Goal: Information Seeking & Learning: Learn about a topic

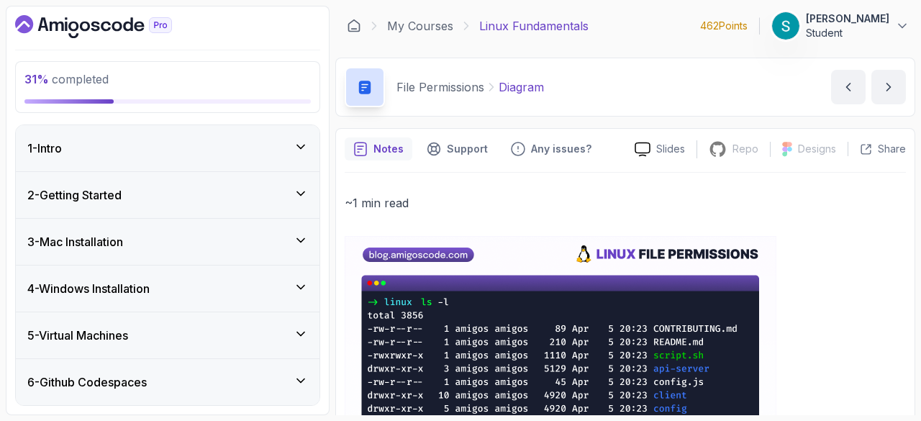
scroll to position [598, 0]
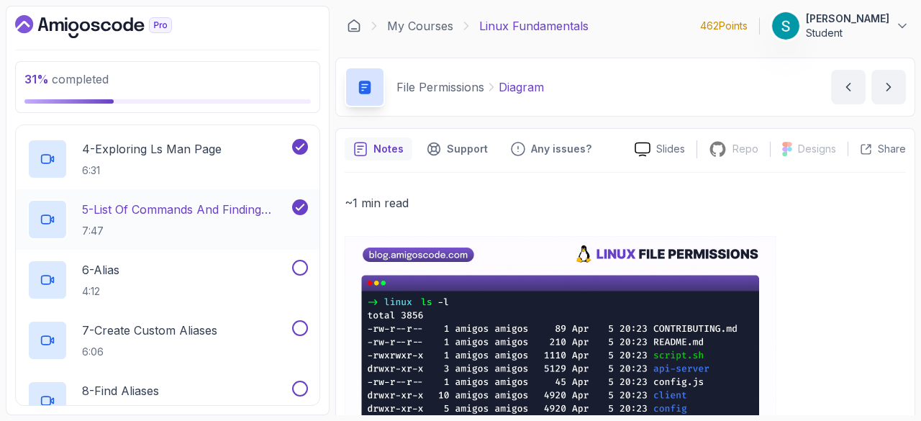
click at [176, 201] on p "5 - List Of Commands And Finding Help" at bounding box center [185, 209] width 207 height 17
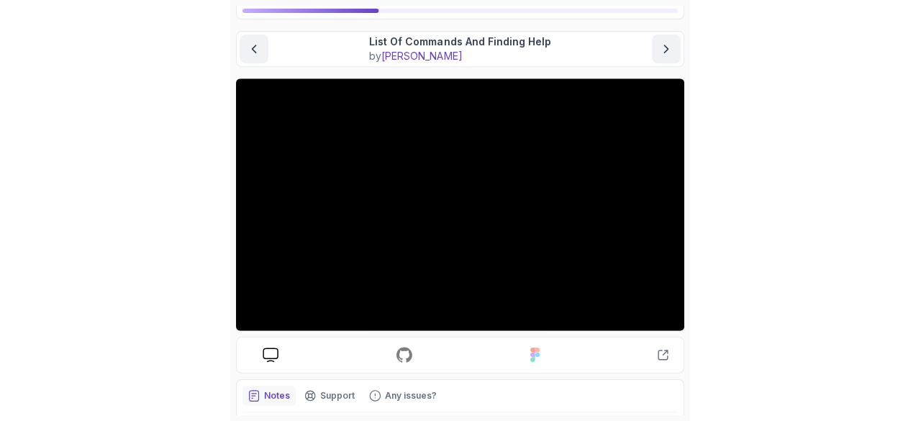
scroll to position [106, 0]
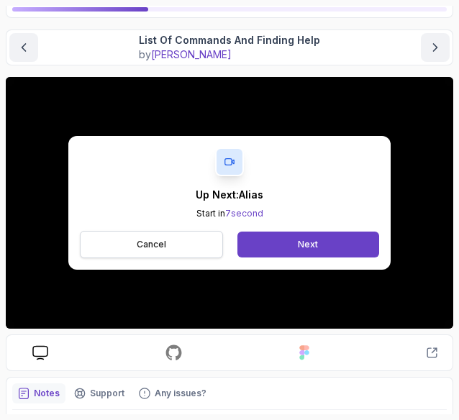
click at [153, 250] on button "Cancel" at bounding box center [151, 244] width 143 height 27
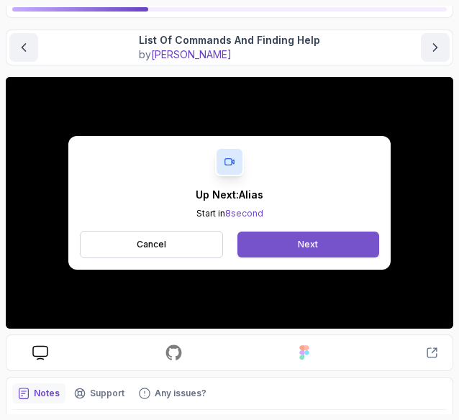
click at [302, 241] on div "Next" at bounding box center [308, 245] width 20 height 12
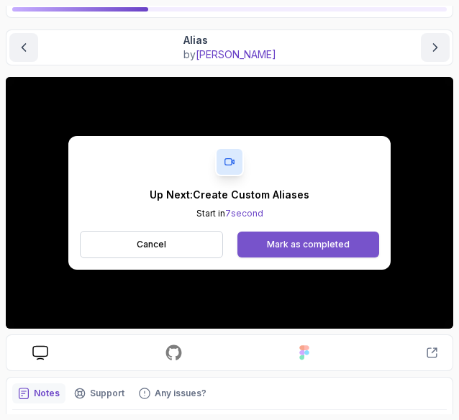
click at [280, 240] on div "Mark as completed" at bounding box center [308, 245] width 83 height 12
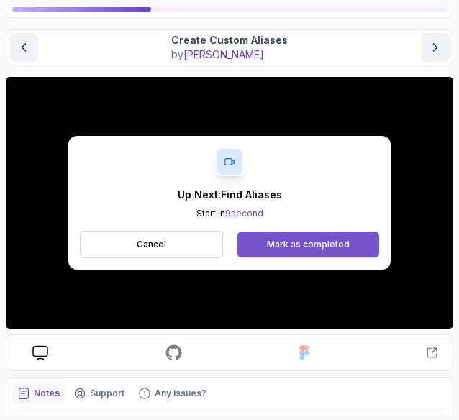
click at [338, 239] on div "Mark as completed" at bounding box center [308, 245] width 83 height 12
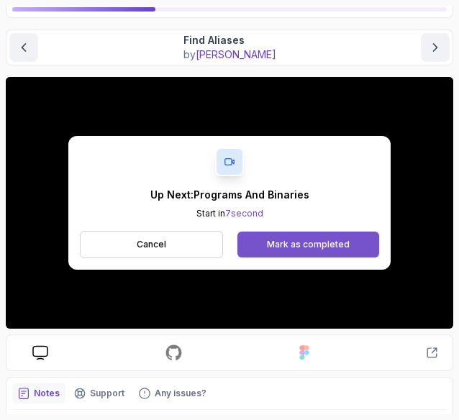
click at [353, 238] on button "Mark as completed" at bounding box center [308, 245] width 142 height 26
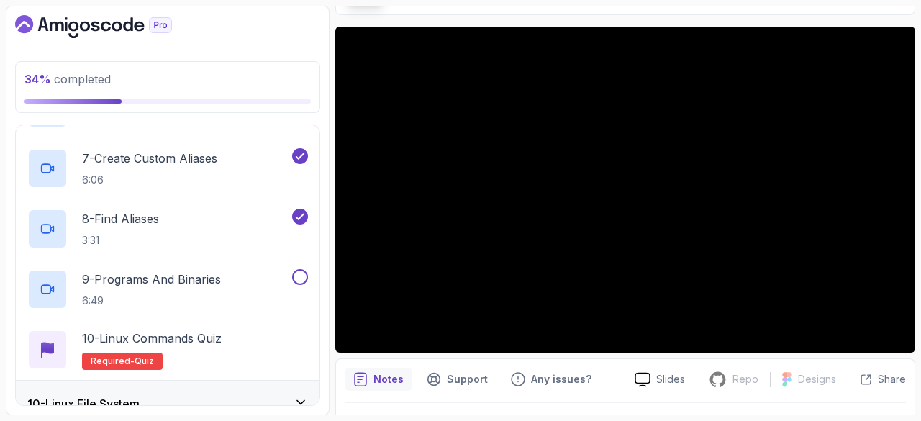
scroll to position [770, 0]
click at [109, 297] on p "6:49" at bounding box center [151, 300] width 139 height 14
